Goal: Information Seeking & Learning: Stay updated

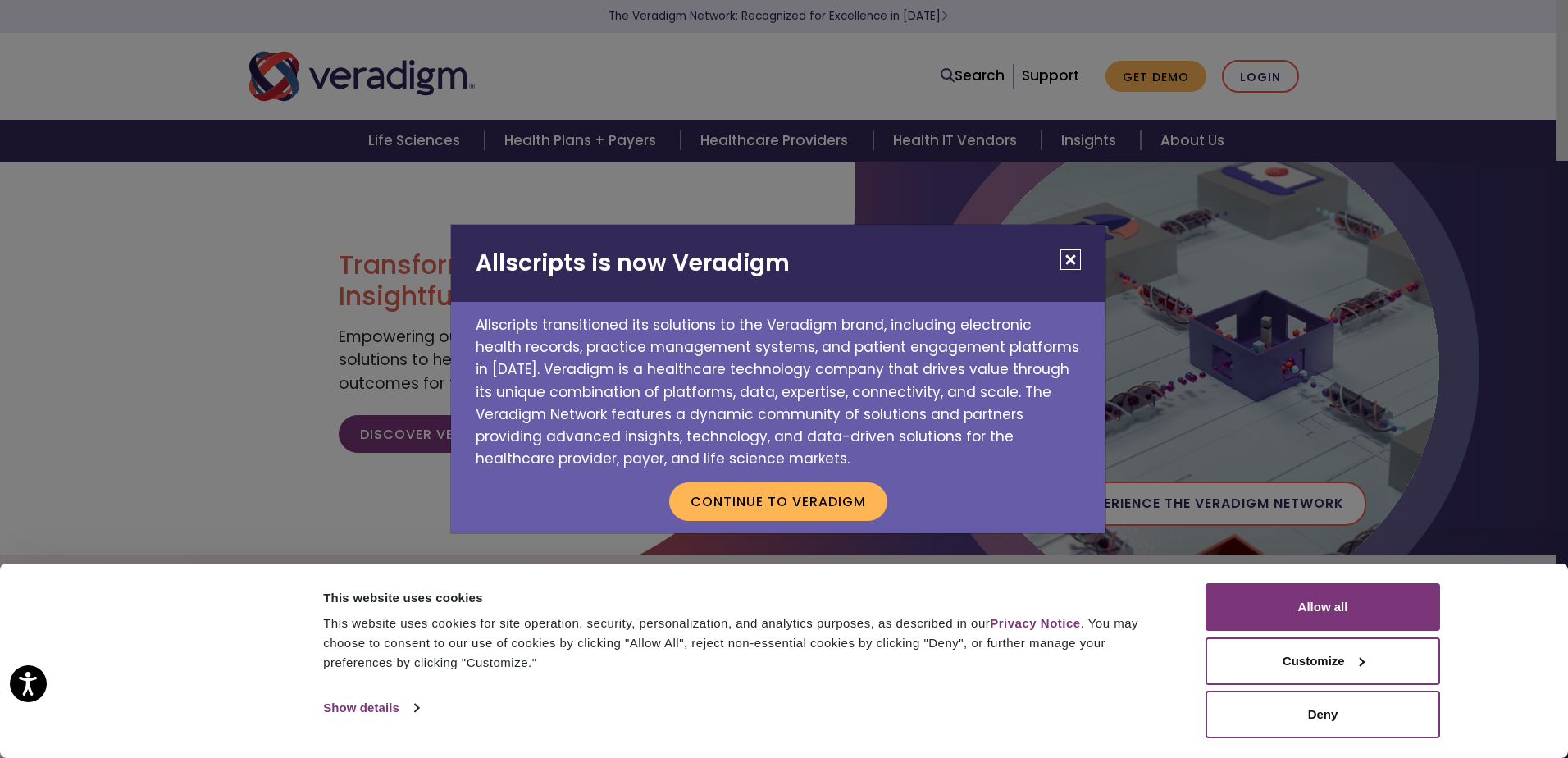
click at [1069, 263] on button "Close" at bounding box center [1070, 260] width 21 height 21
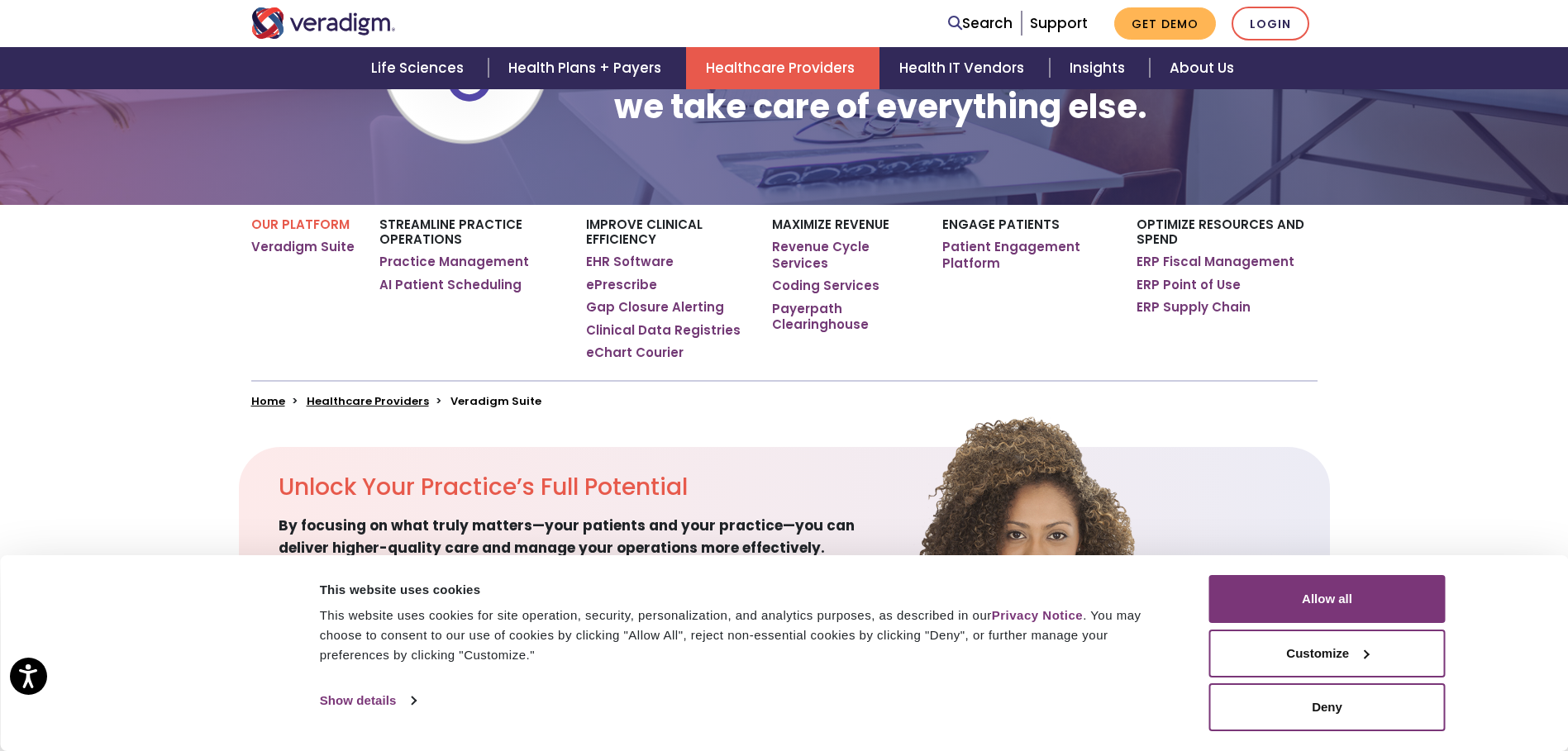
scroll to position [248, 0]
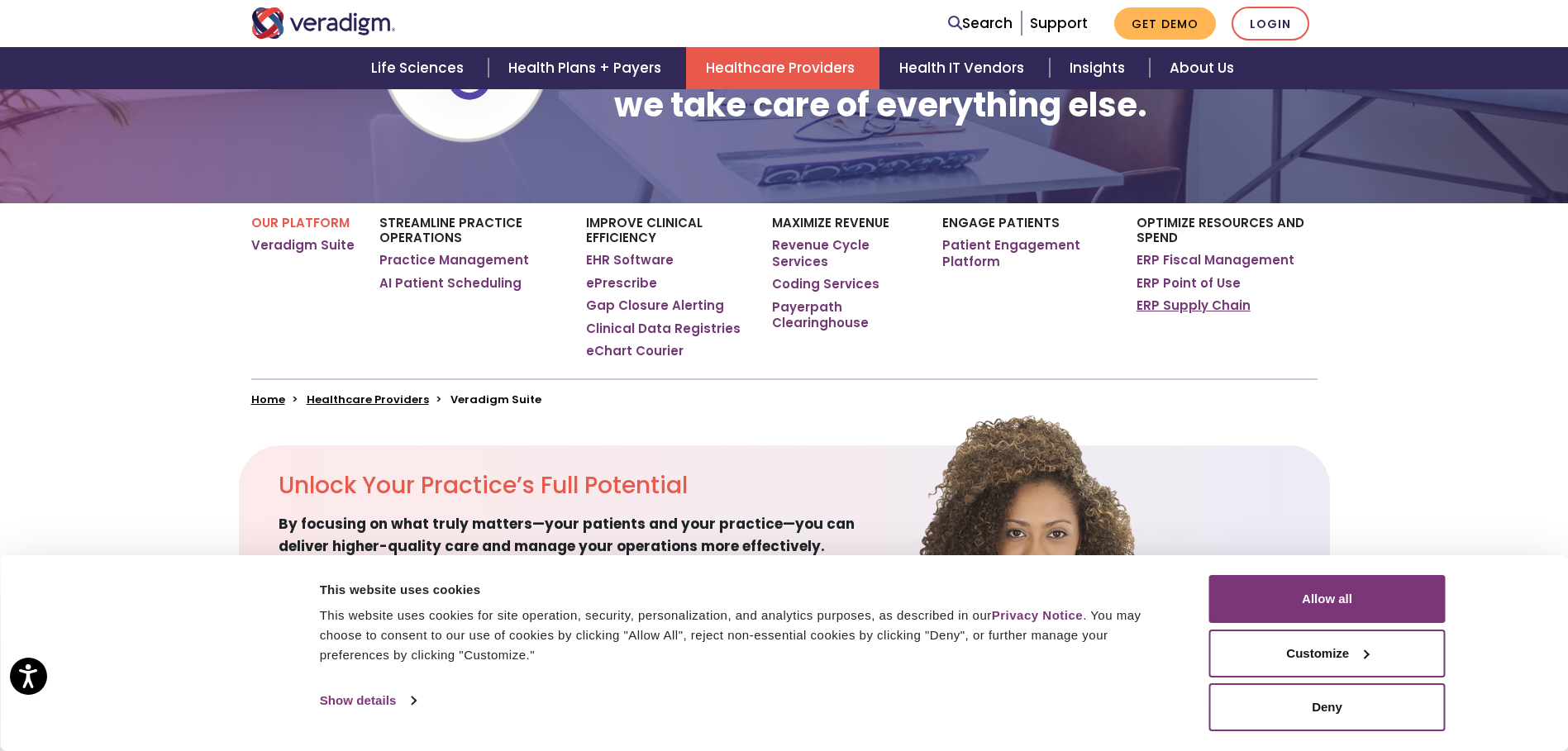
click at [1197, 302] on link "ERP Supply Chain" at bounding box center [1193, 305] width 114 height 17
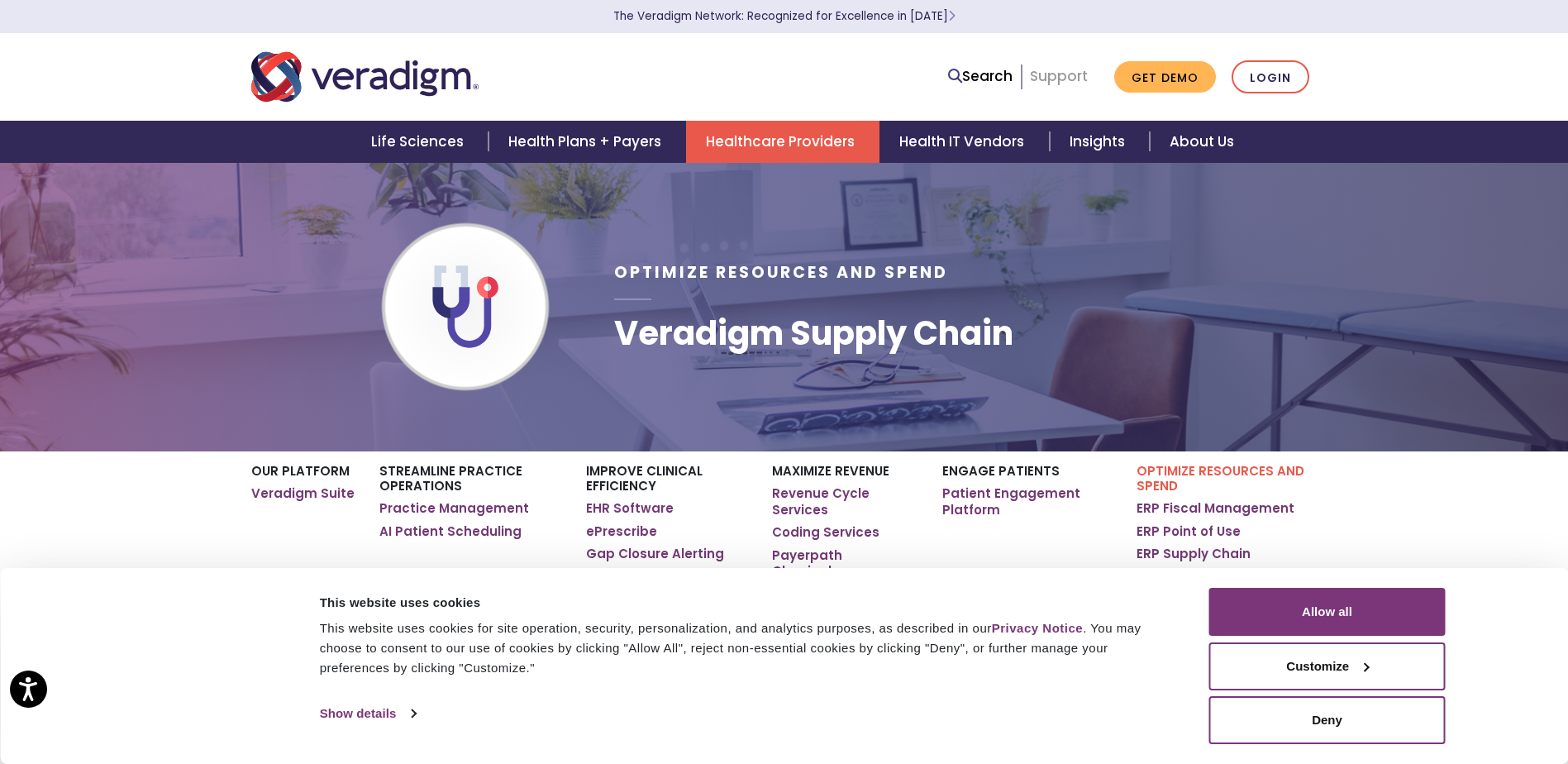
click at [1062, 78] on link "Support" at bounding box center [1059, 76] width 57 height 20
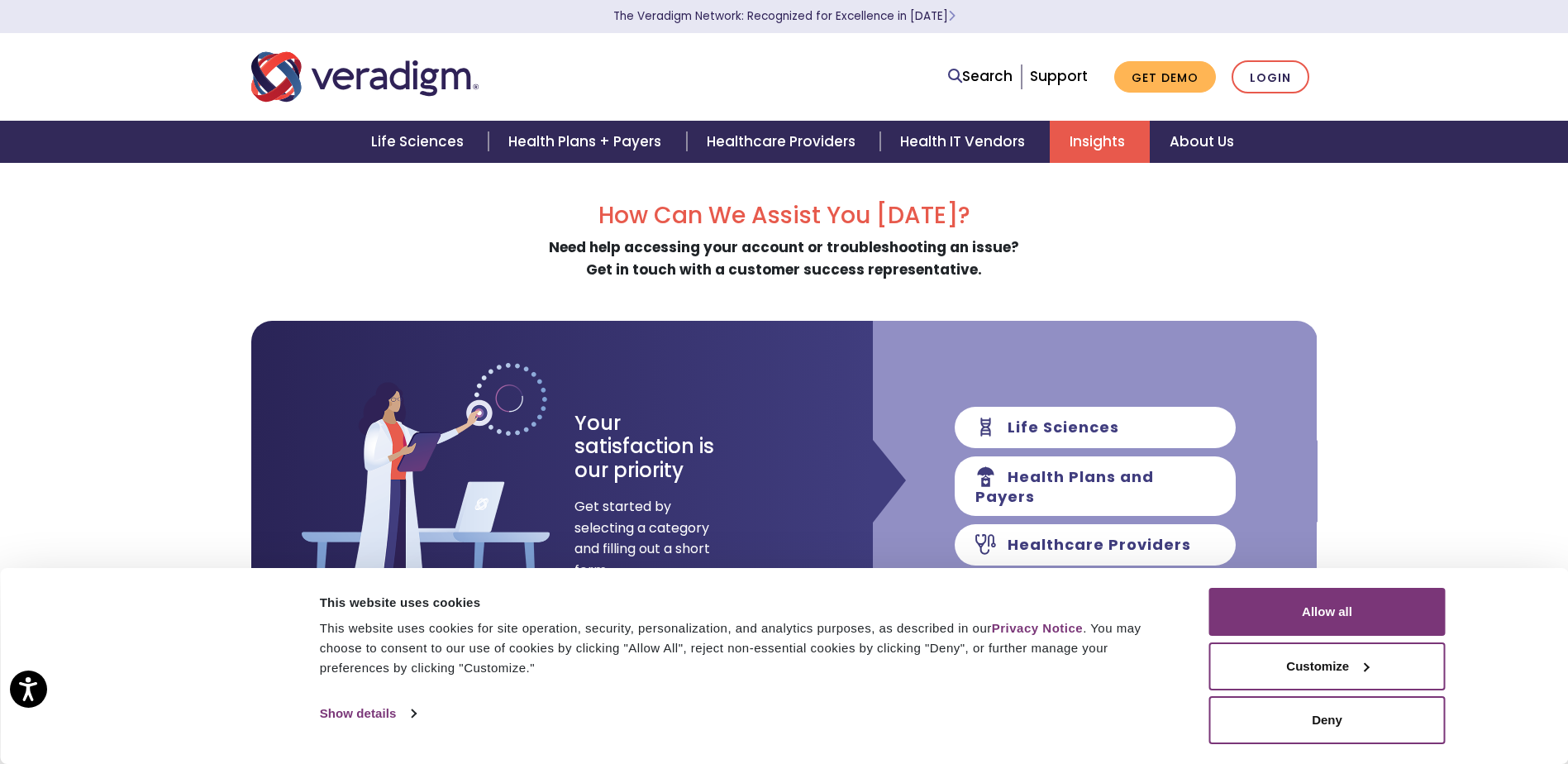
click at [1137, 151] on link "Insights" at bounding box center [1099, 142] width 100 height 43
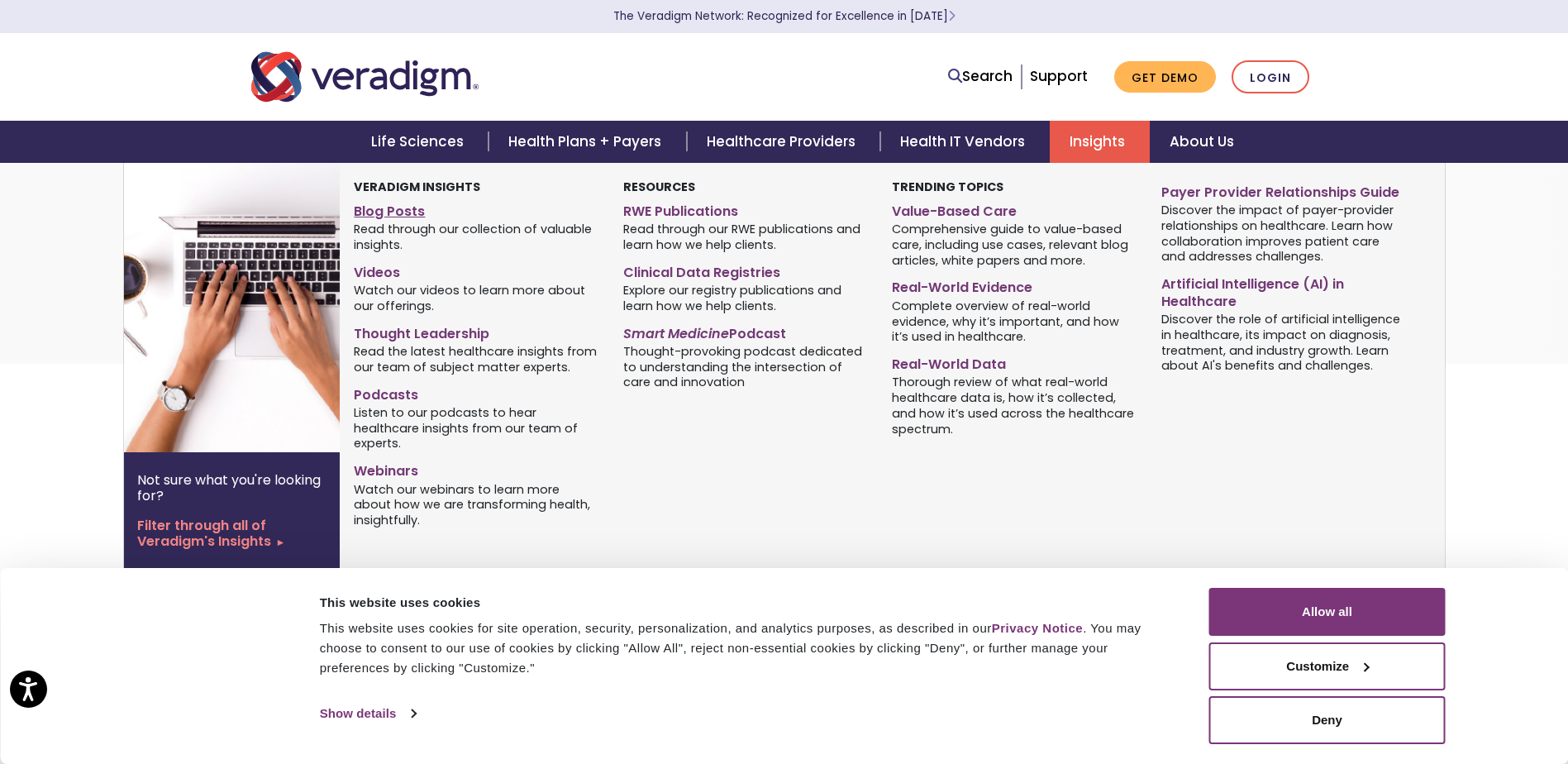
click at [375, 210] on link "Blog Posts" at bounding box center [476, 208] width 244 height 24
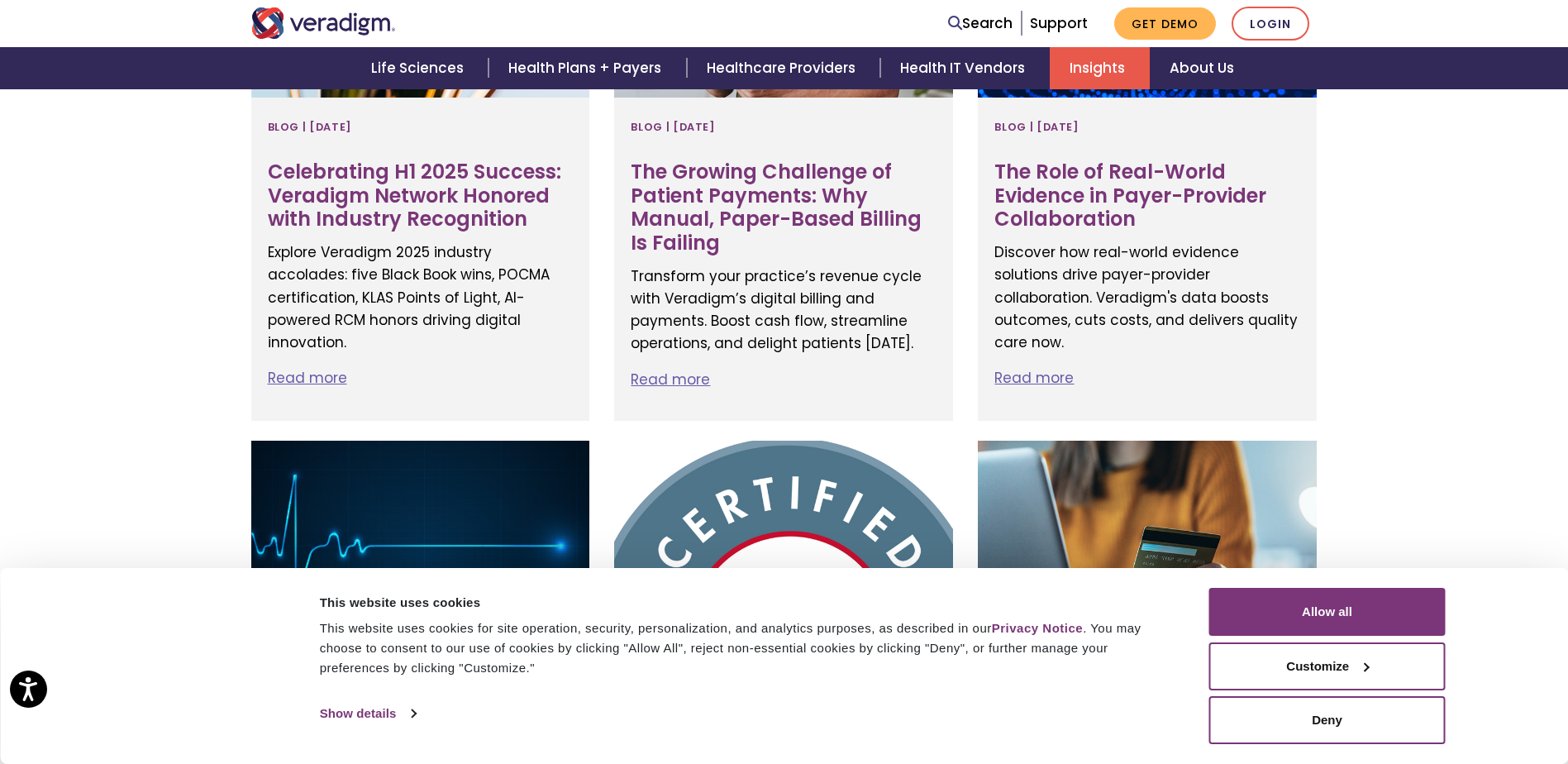
scroll to position [1735, 0]
